Goal: Task Accomplishment & Management: Manage account settings

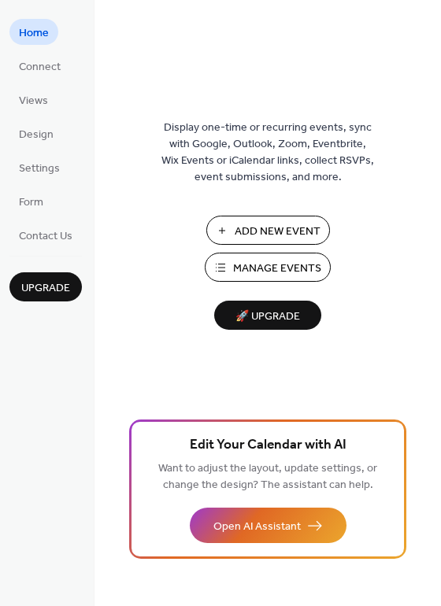
click at [254, 265] on span "Manage Events" at bounding box center [277, 269] width 88 height 17
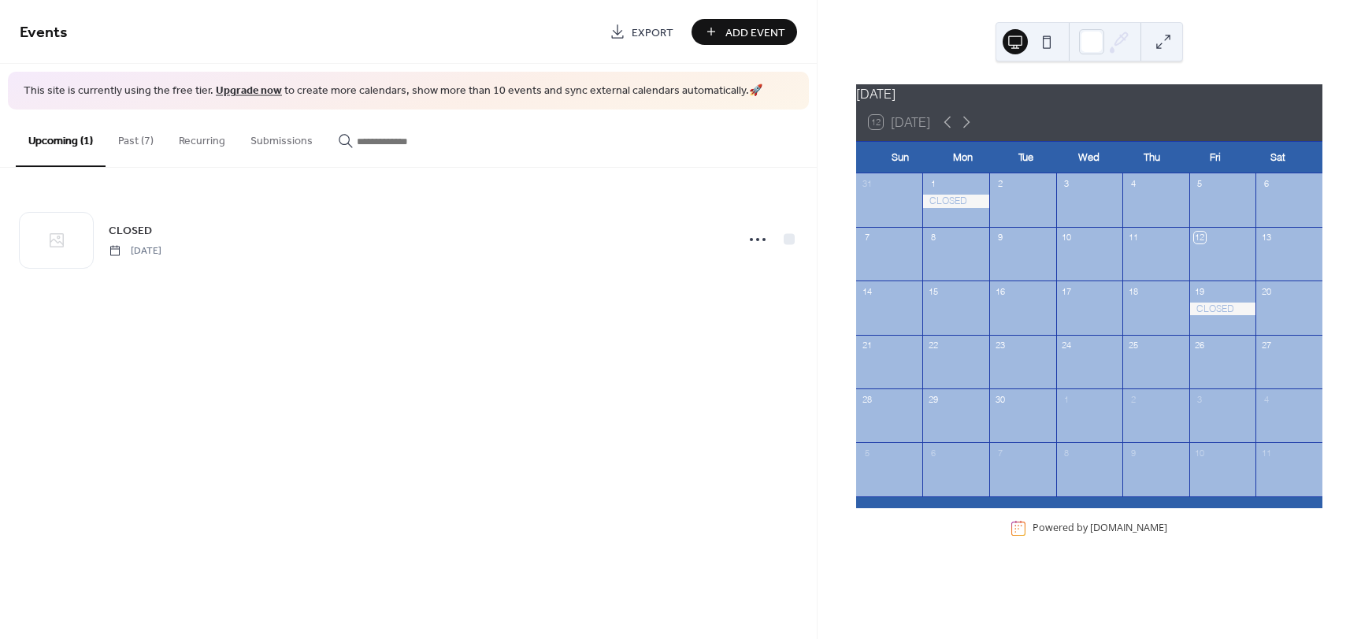
click at [139, 139] on button "Past (7)" at bounding box center [136, 137] width 61 height 56
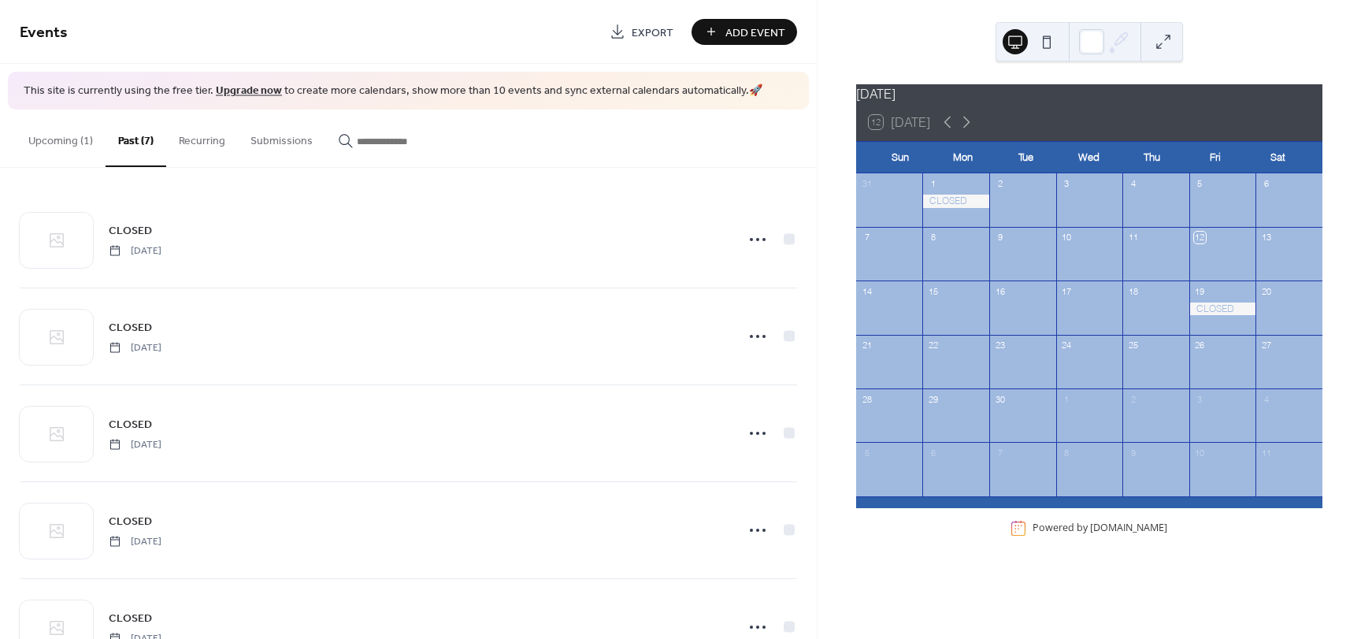
click at [50, 157] on button "Upcoming (1)" at bounding box center [61, 137] width 90 height 56
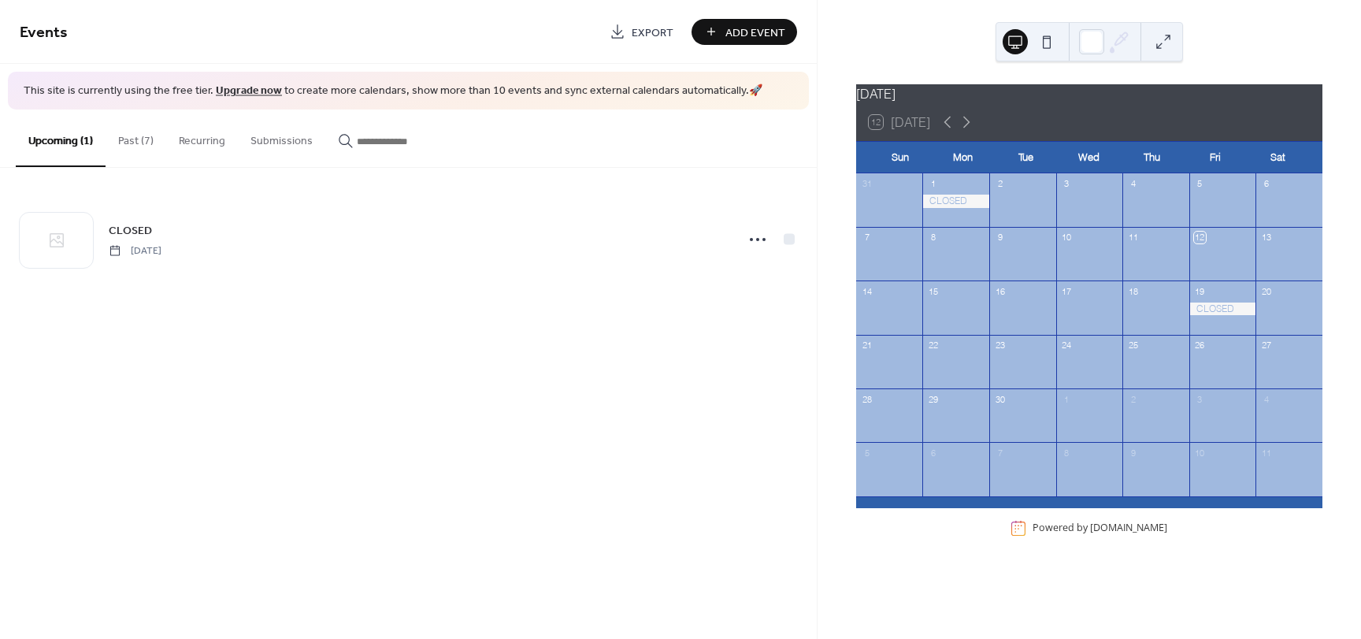
click at [156, 150] on button "Past (7)" at bounding box center [136, 137] width 61 height 56
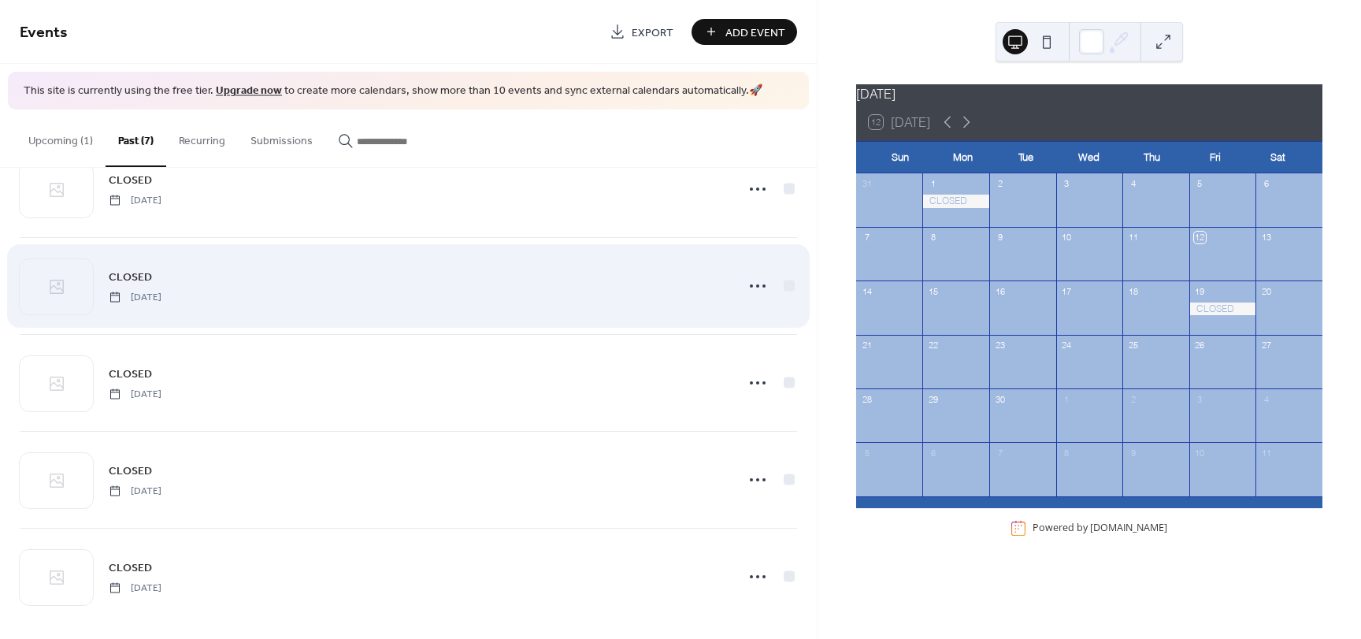
scroll to position [254, 0]
